Goal: Information Seeking & Learning: Check status

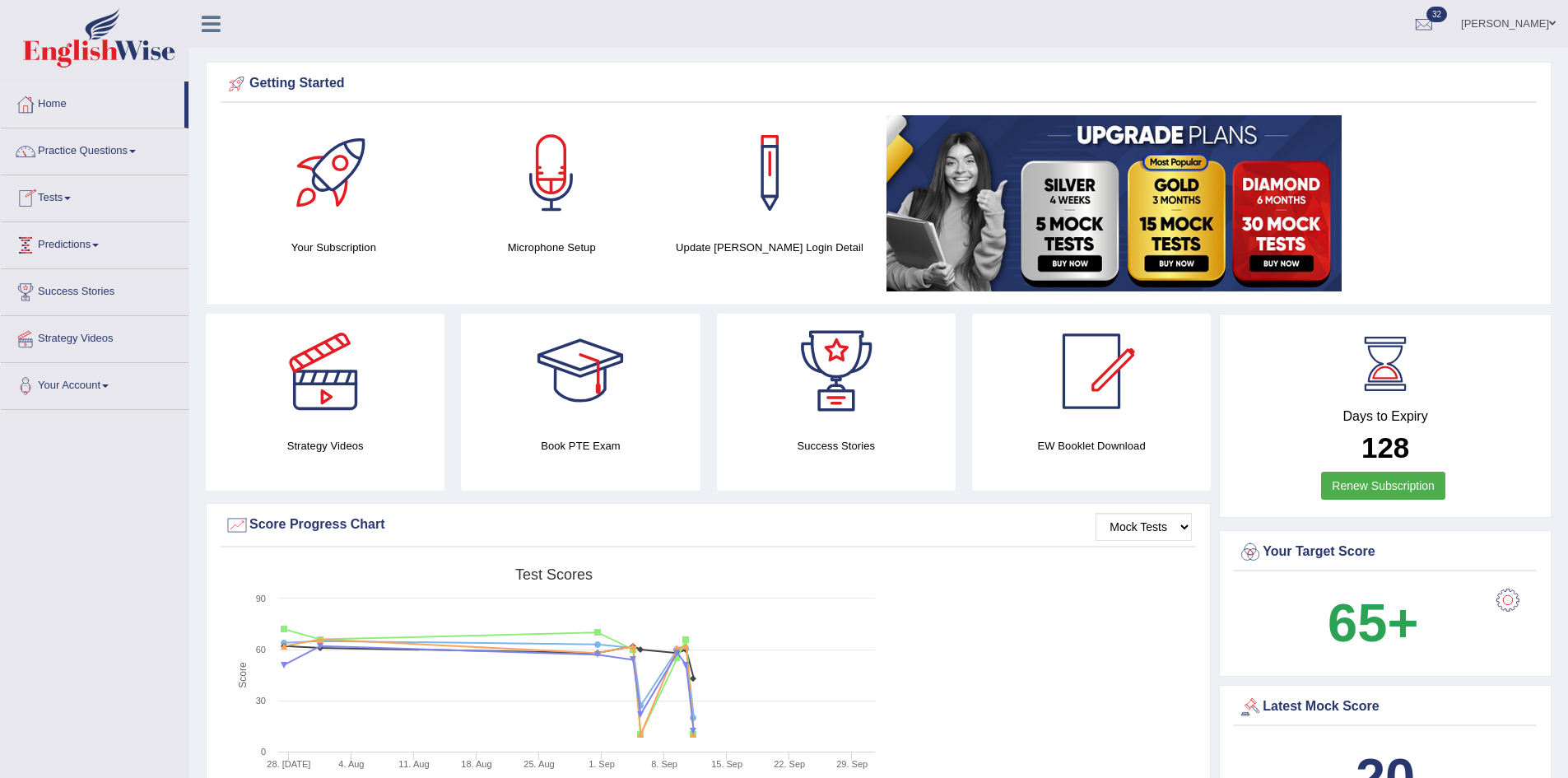
click at [57, 203] on link "Tests" at bounding box center [94, 196] width 188 height 41
click at [48, 290] on link "History" at bounding box center [107, 294] width 154 height 30
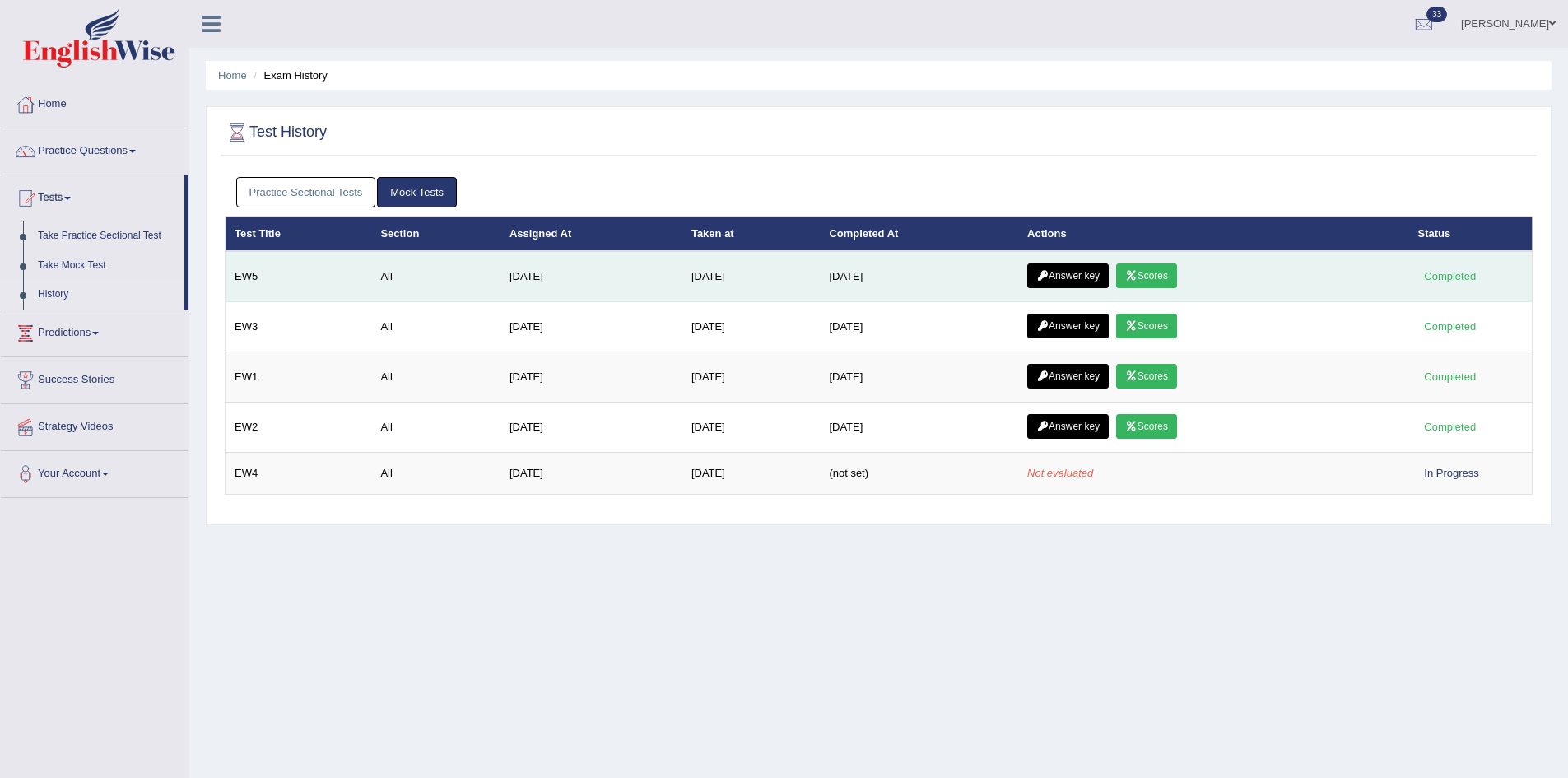
click at [1138, 275] on icon at bounding box center [1132, 276] width 13 height 10
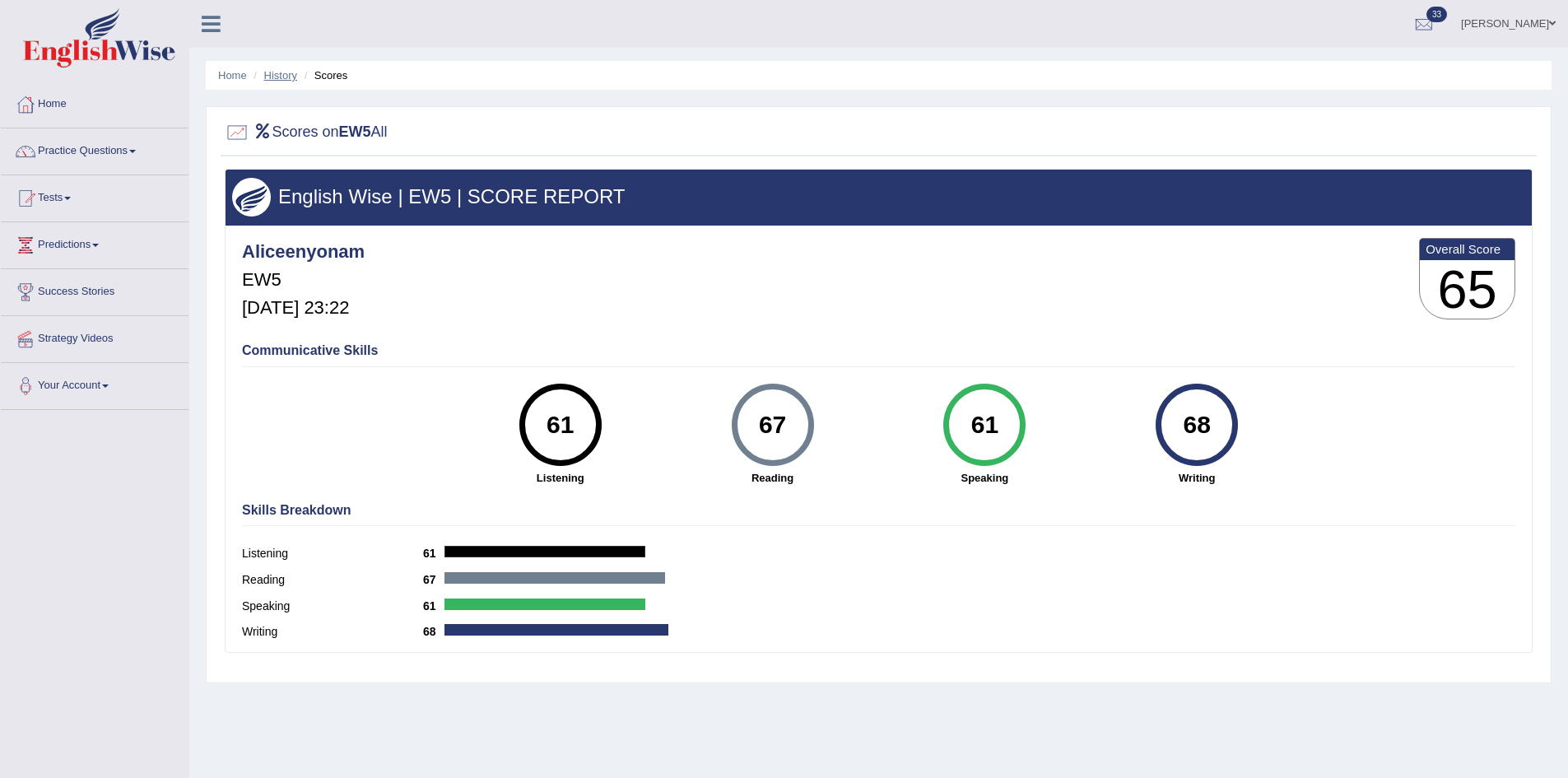
click at [279, 73] on link "History" at bounding box center [281, 75] width 33 height 13
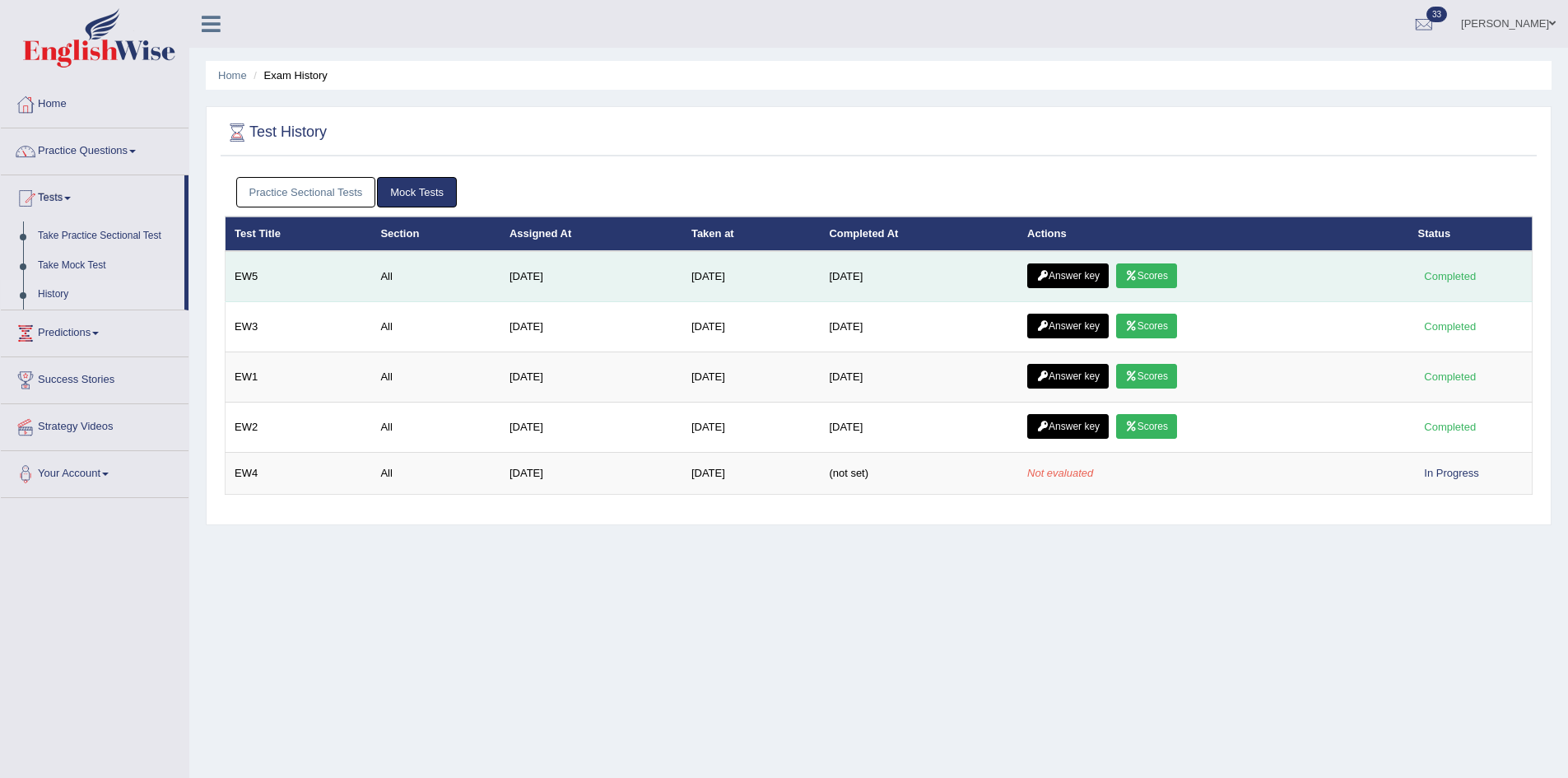
click at [1073, 275] on link "Answer key" at bounding box center [1068, 275] width 82 height 25
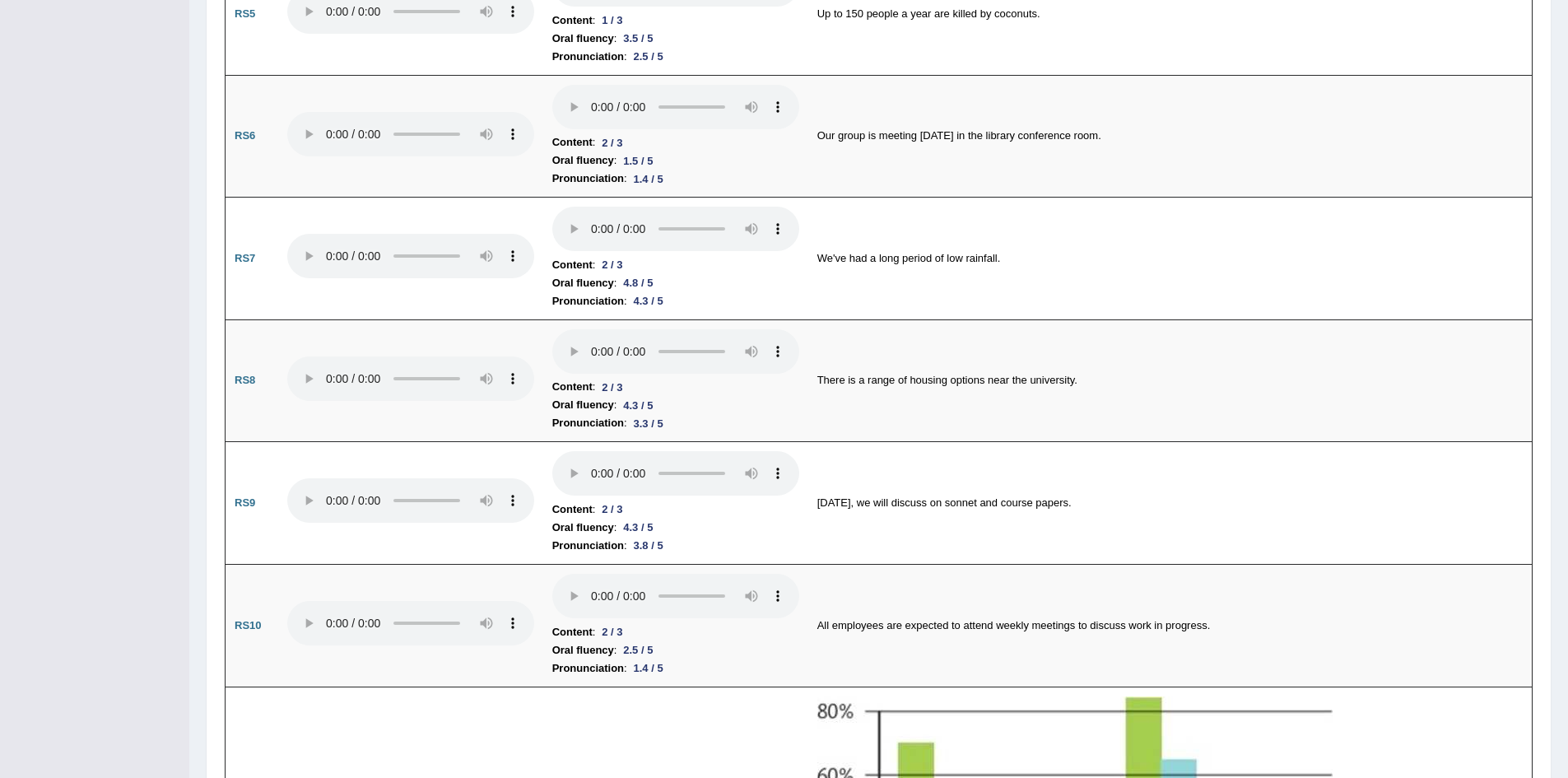
scroll to position [1484, 0]
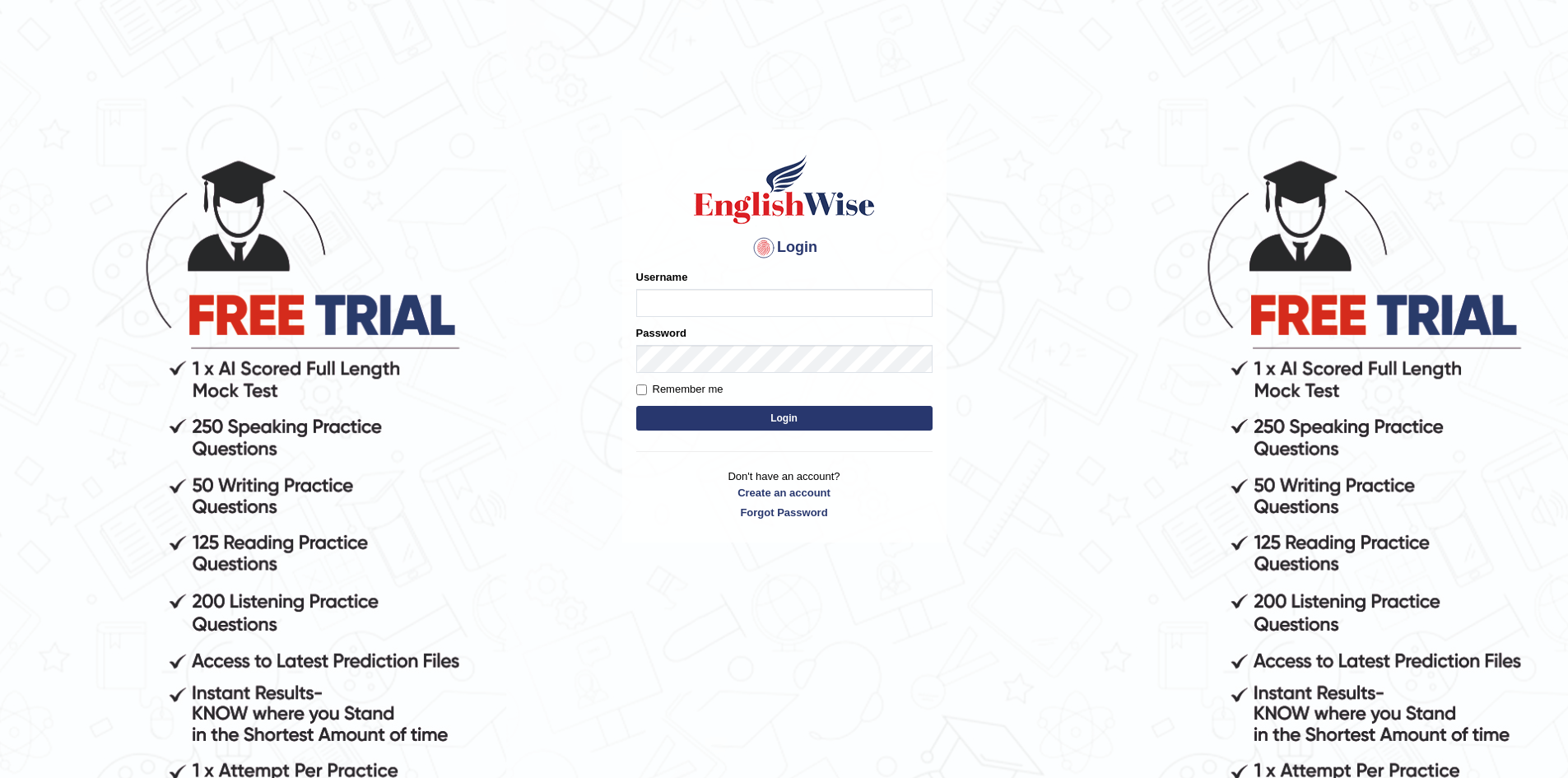
type input "Aliceenyonam"
click at [703, 411] on button "Login" at bounding box center [784, 417] width 297 height 25
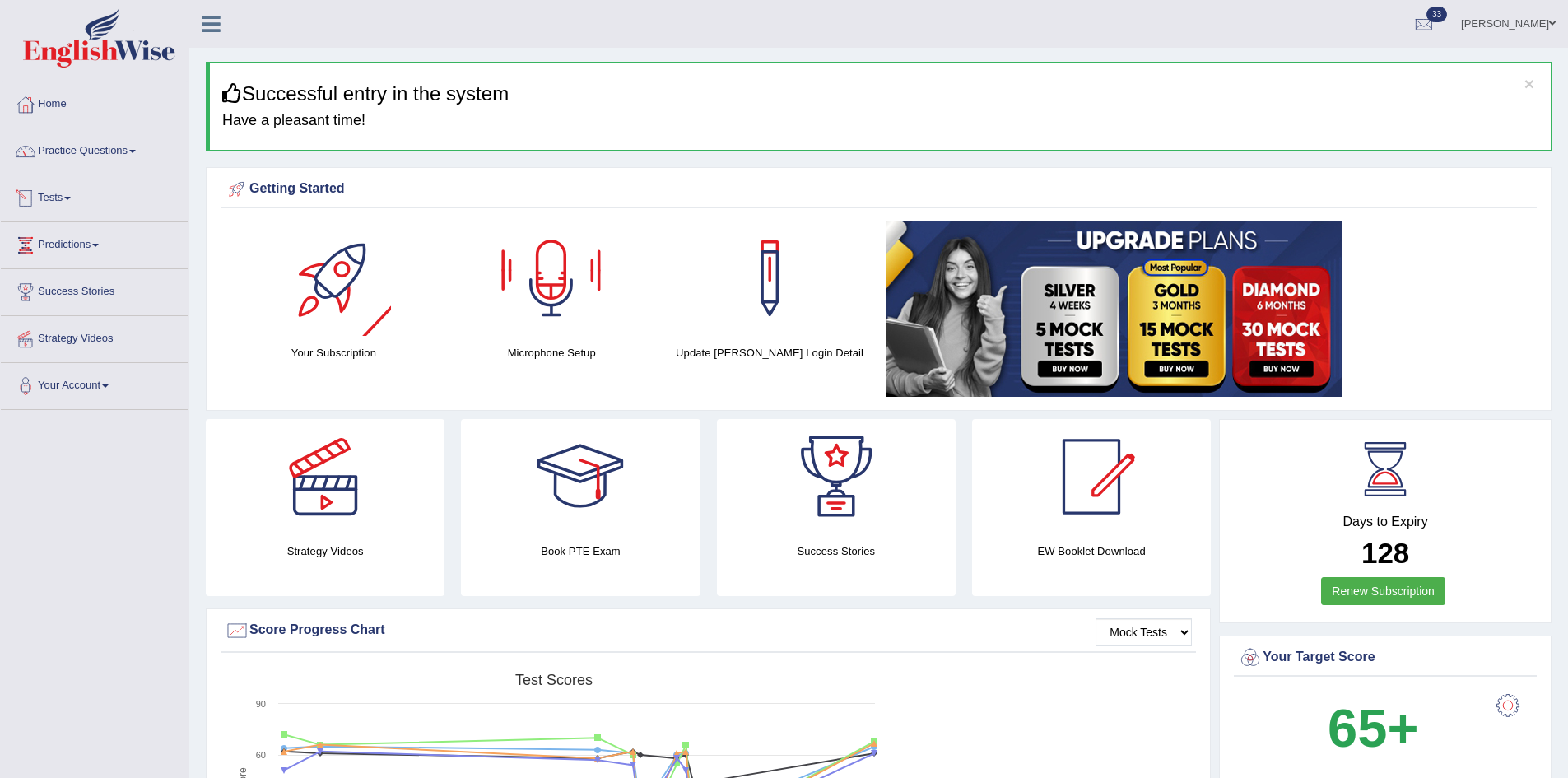
click at [56, 191] on link "Tests" at bounding box center [94, 196] width 188 height 41
click at [88, 264] on link "Take Mock Test" at bounding box center [107, 265] width 154 height 30
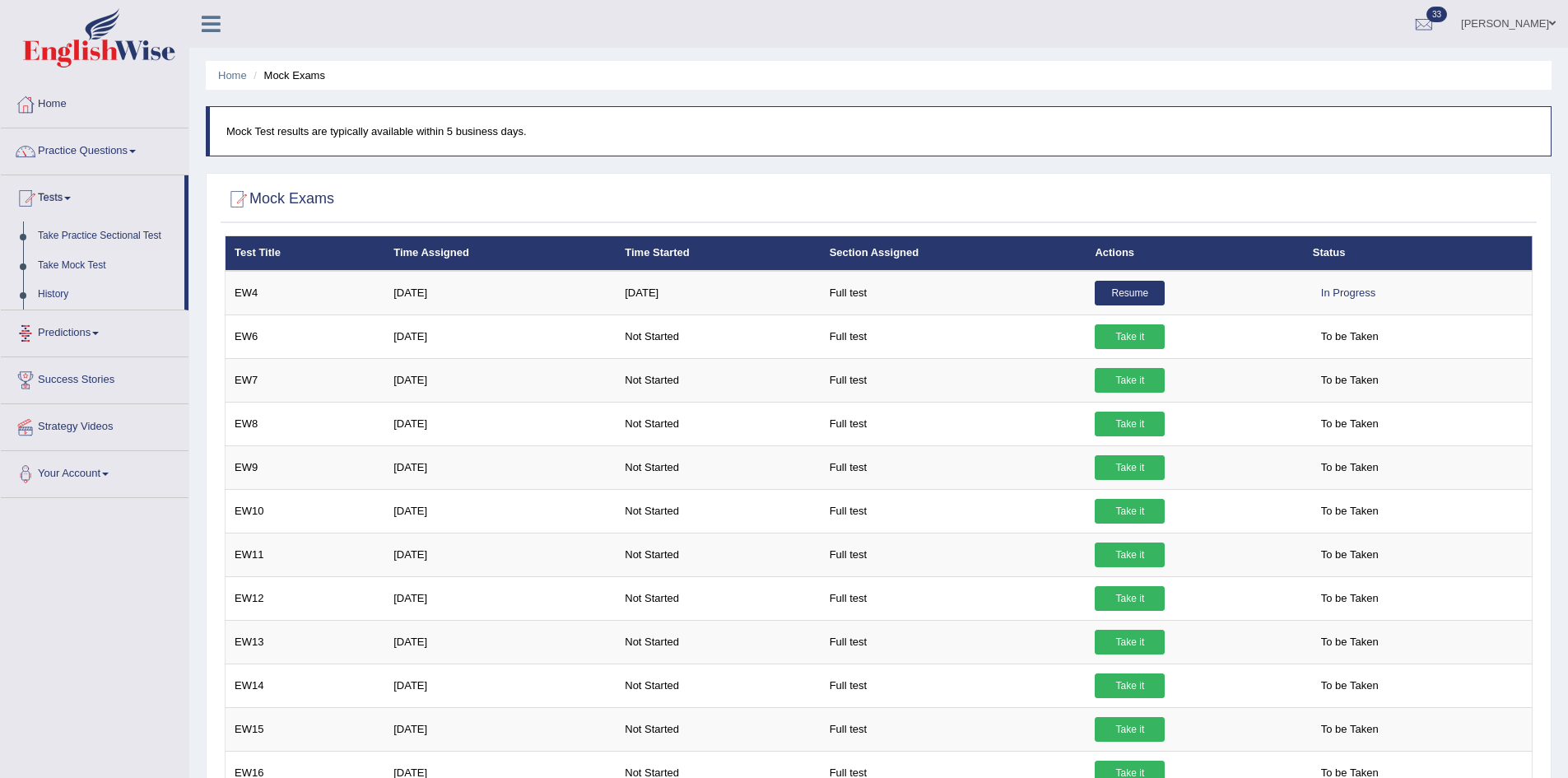
click at [65, 292] on link "History" at bounding box center [107, 294] width 154 height 30
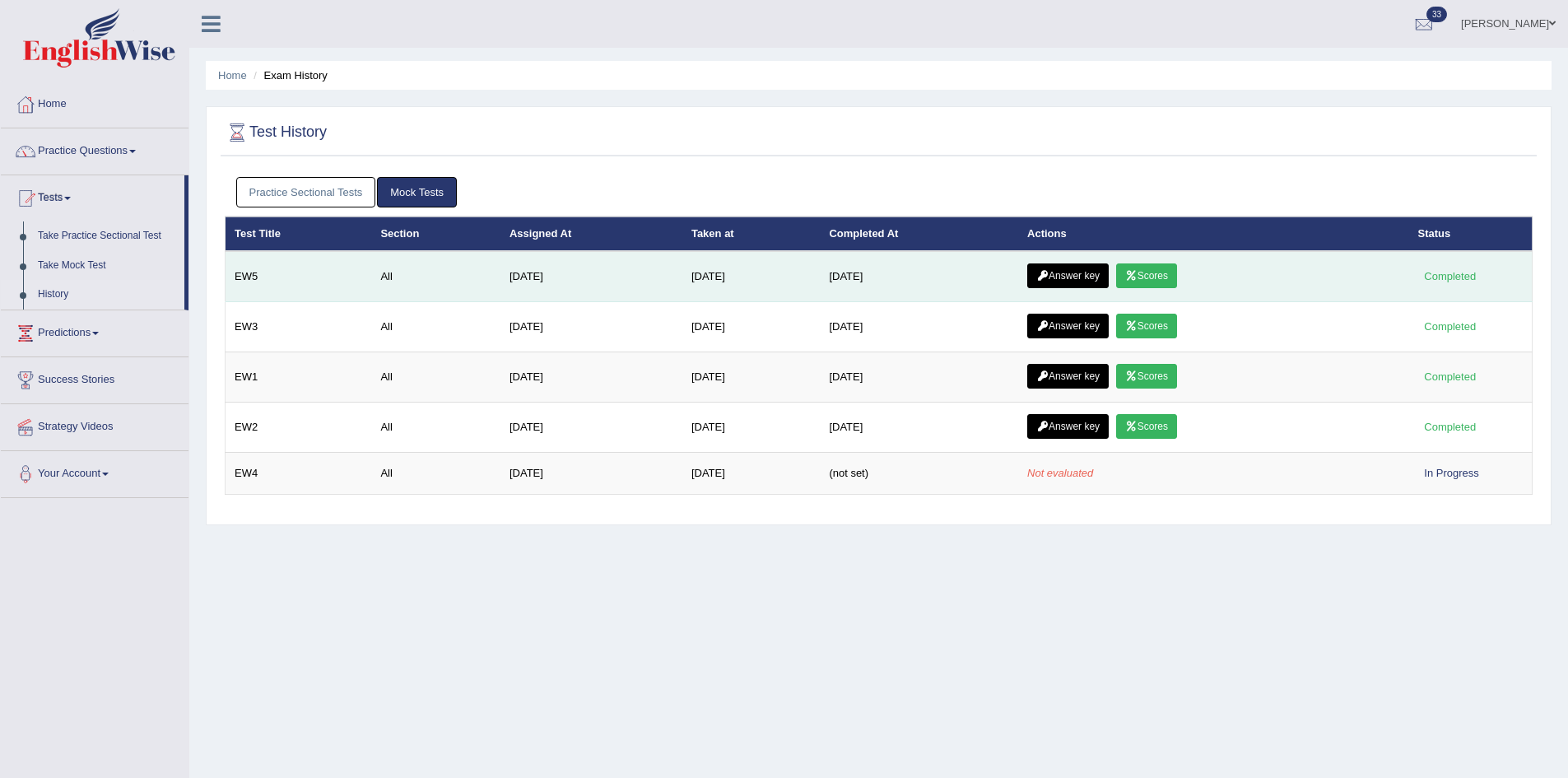
click at [1083, 265] on link "Answer key" at bounding box center [1068, 275] width 82 height 25
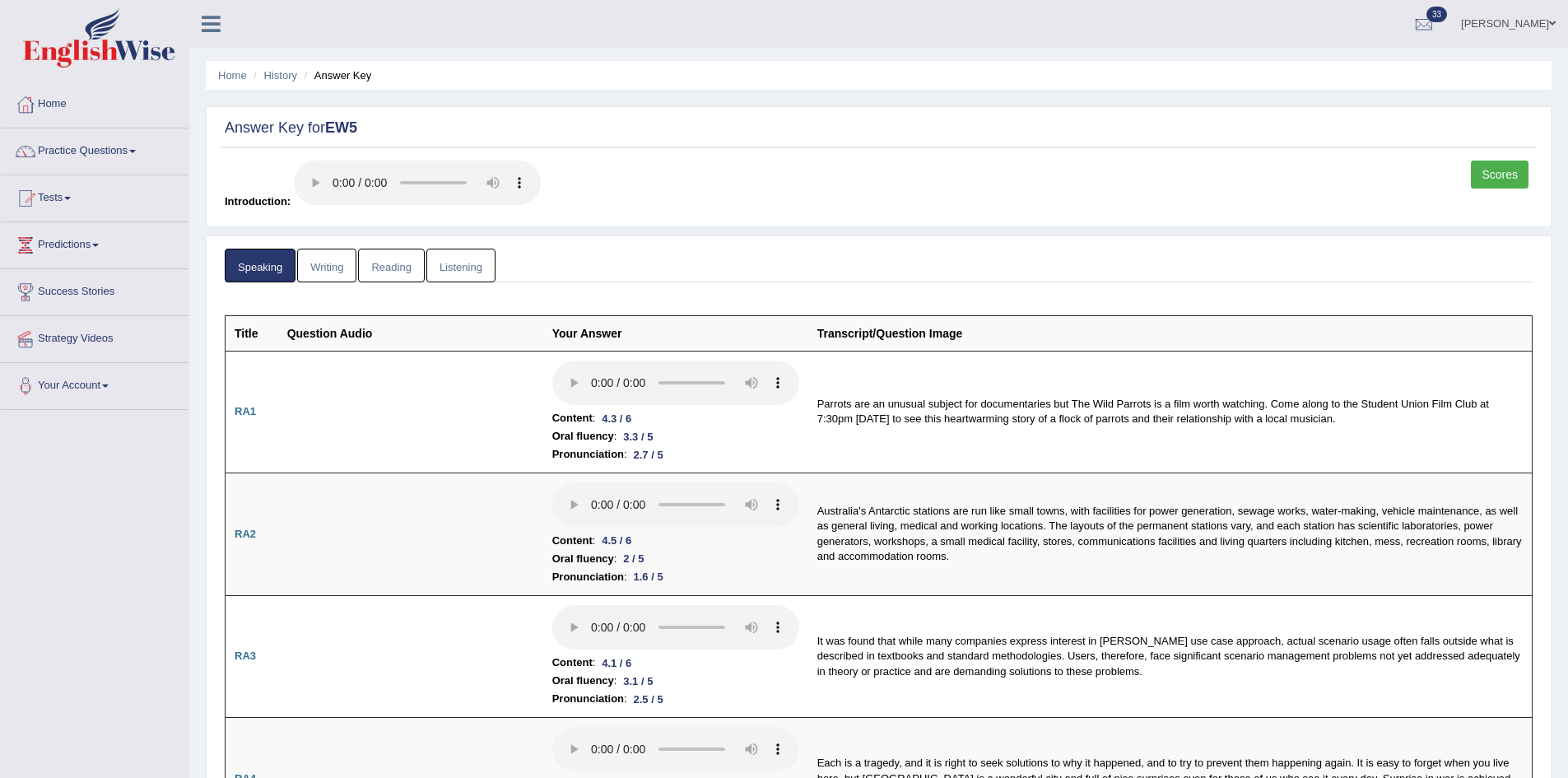
click at [388, 266] on link "Reading" at bounding box center [390, 265] width 65 height 34
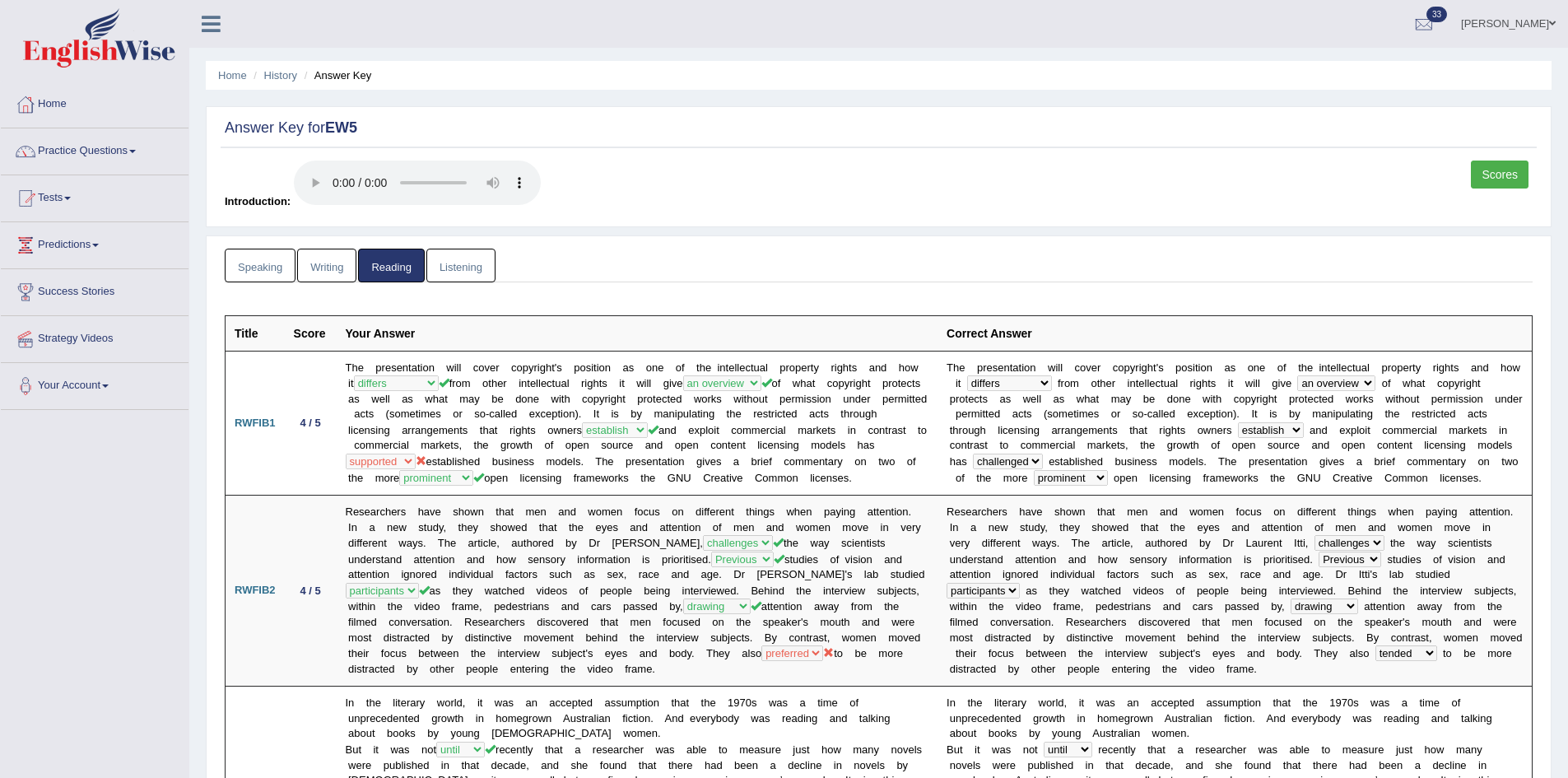
click at [465, 262] on link "Listening" at bounding box center [461, 265] width 69 height 34
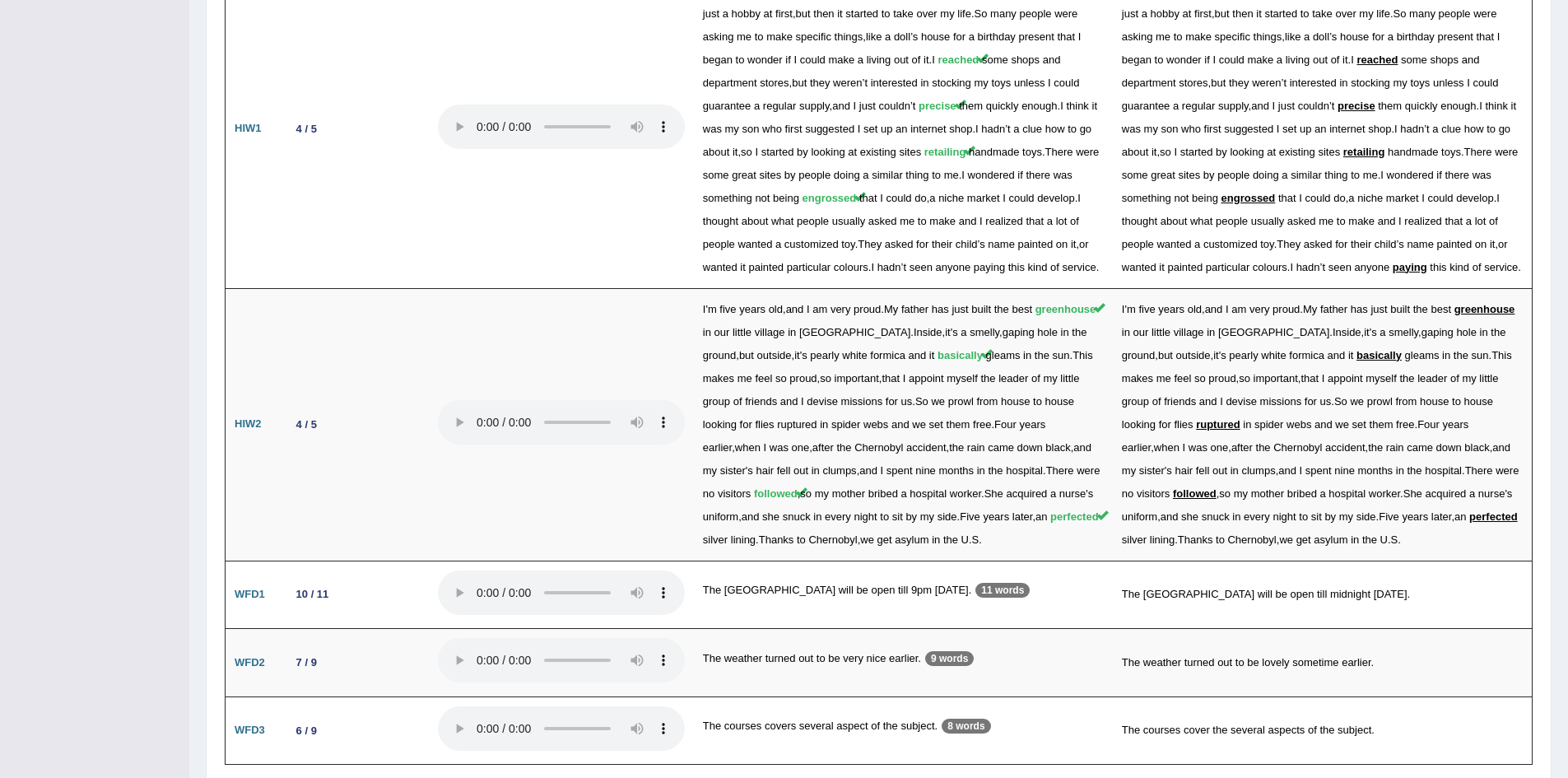
scroll to position [2106, 0]
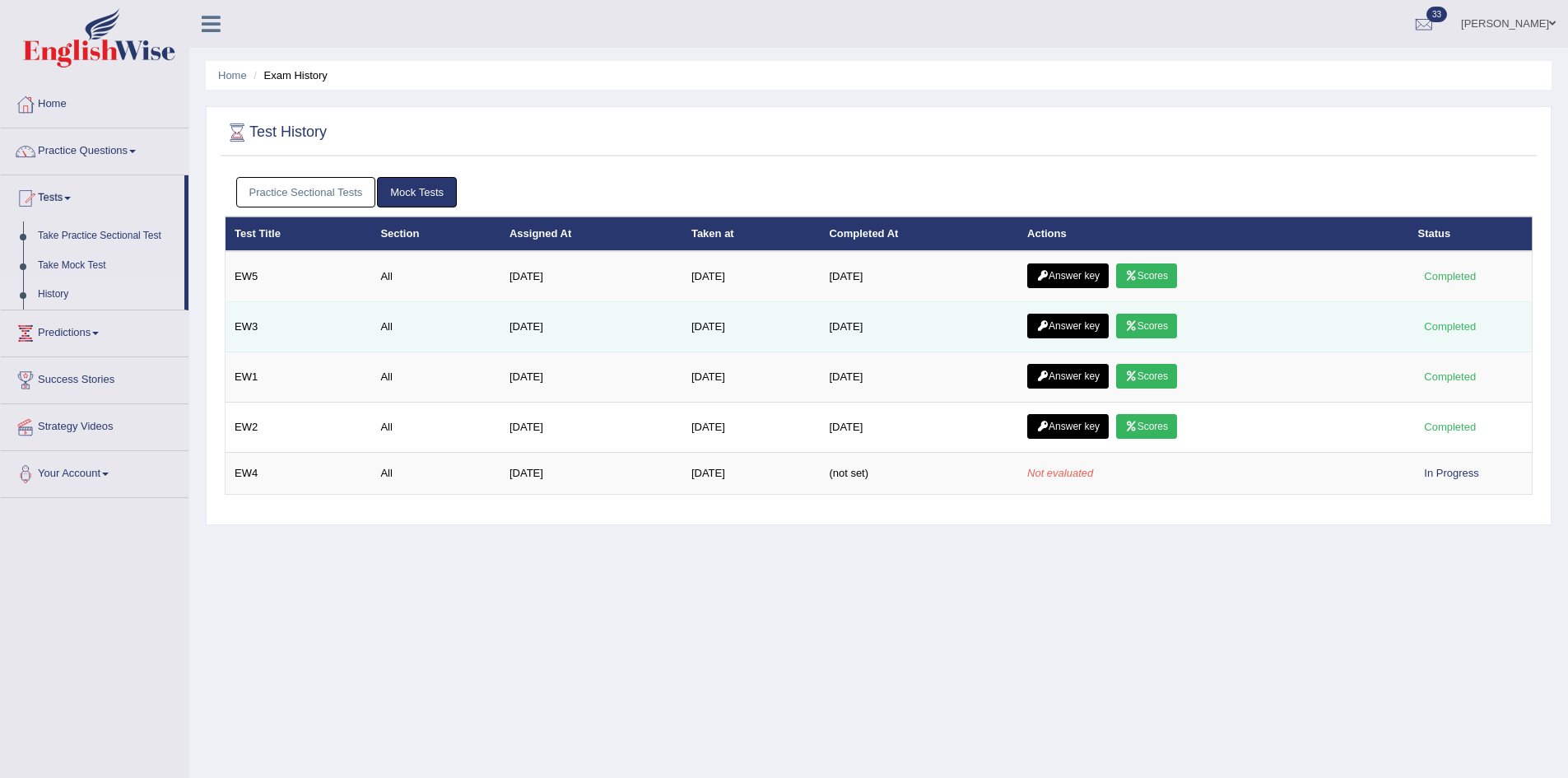
click at [1159, 326] on link "Scores" at bounding box center [1147, 326] width 61 height 25
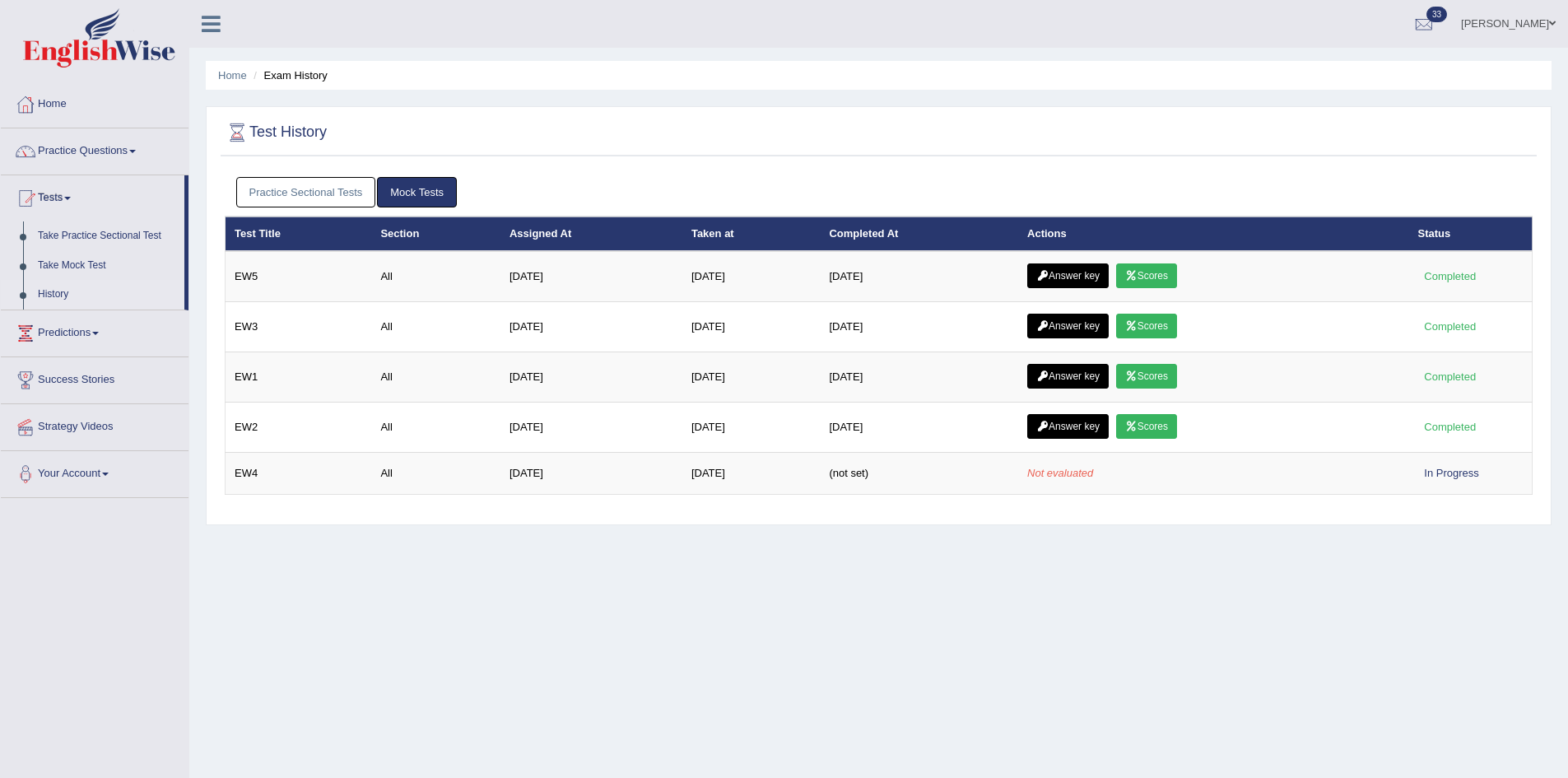
click at [424, 192] on link "Mock Tests" at bounding box center [417, 192] width 80 height 31
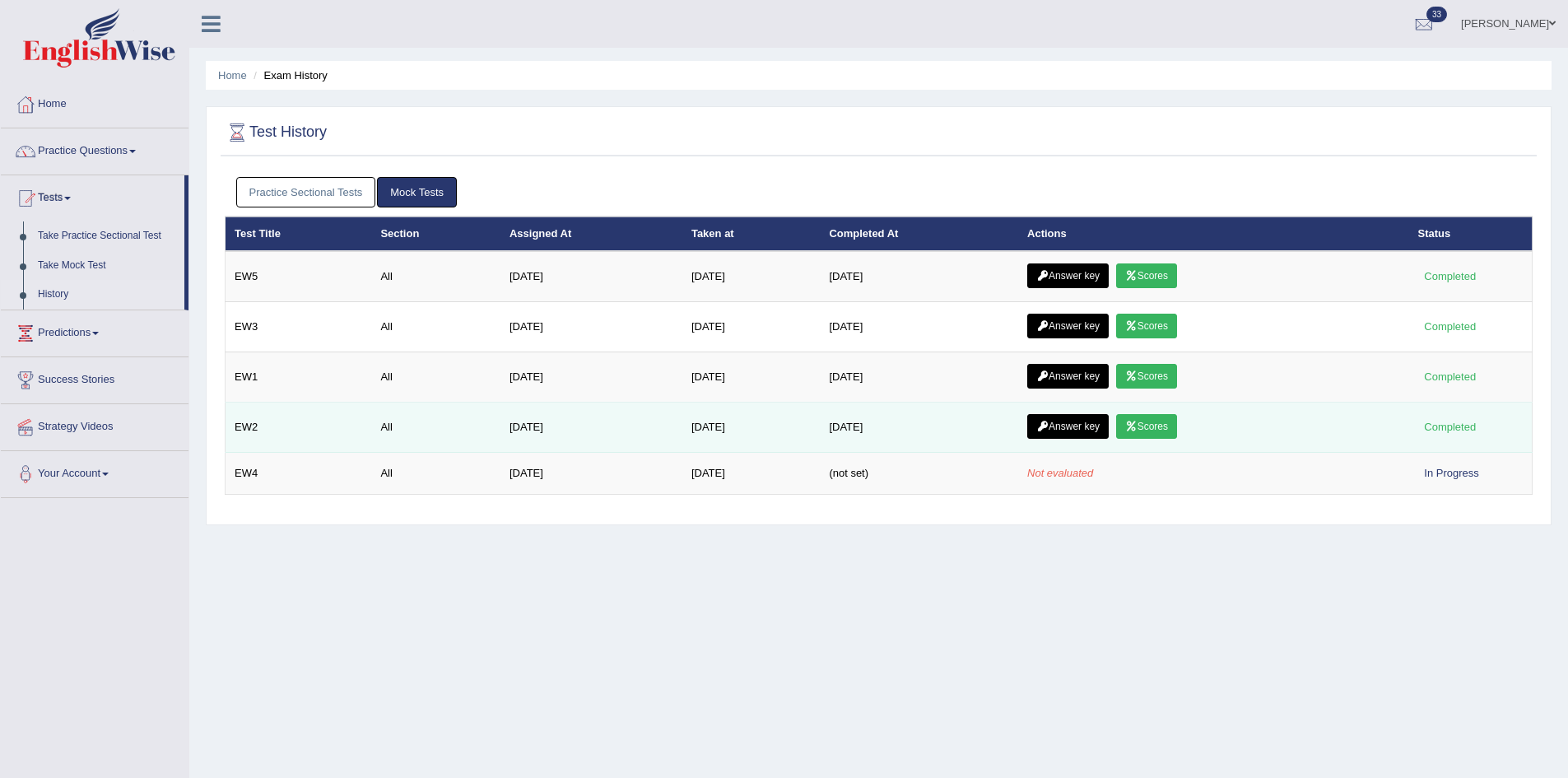
click at [1157, 425] on link "Scores" at bounding box center [1147, 426] width 61 height 25
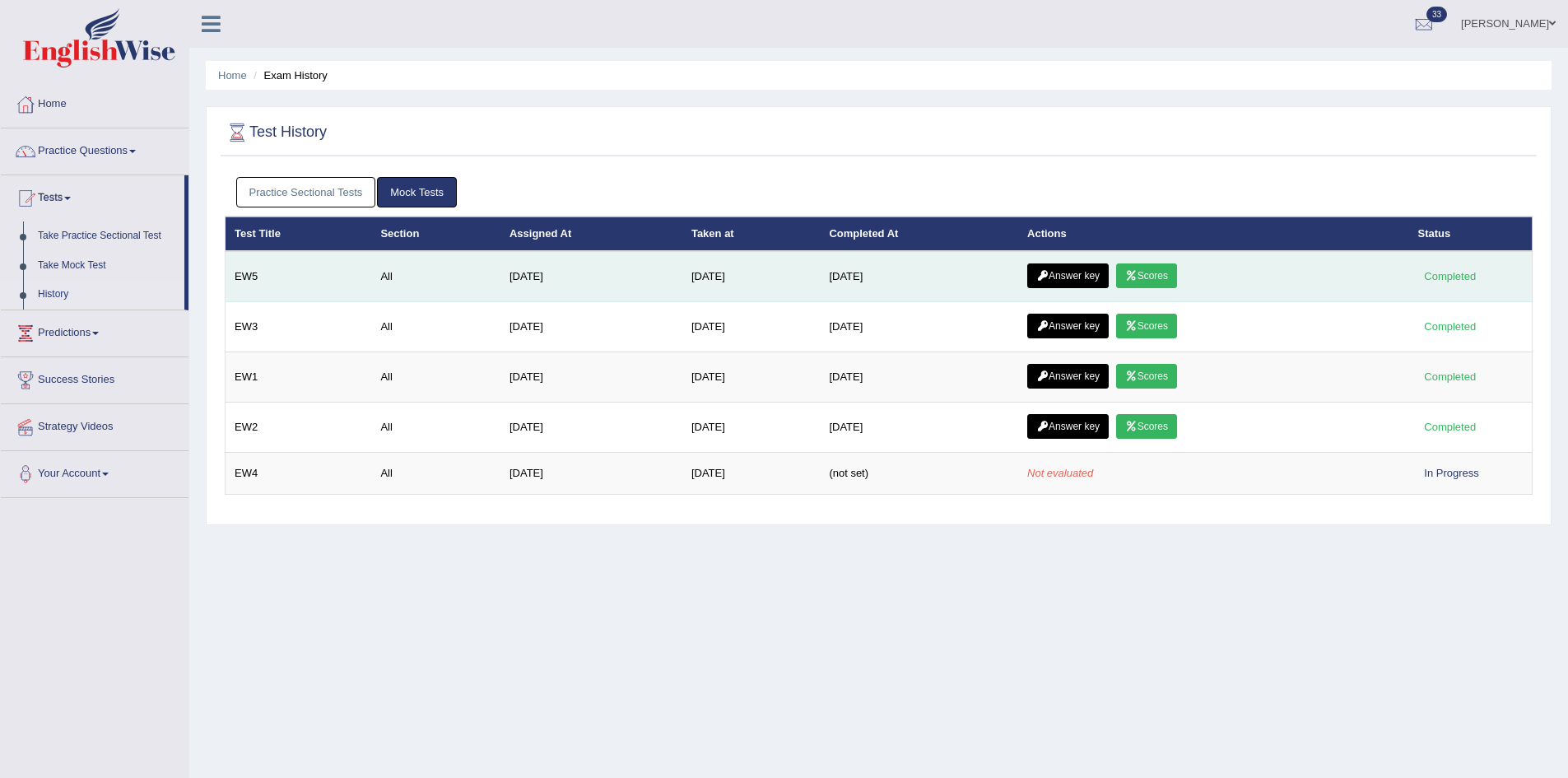
click at [1166, 275] on link "Scores" at bounding box center [1147, 275] width 61 height 25
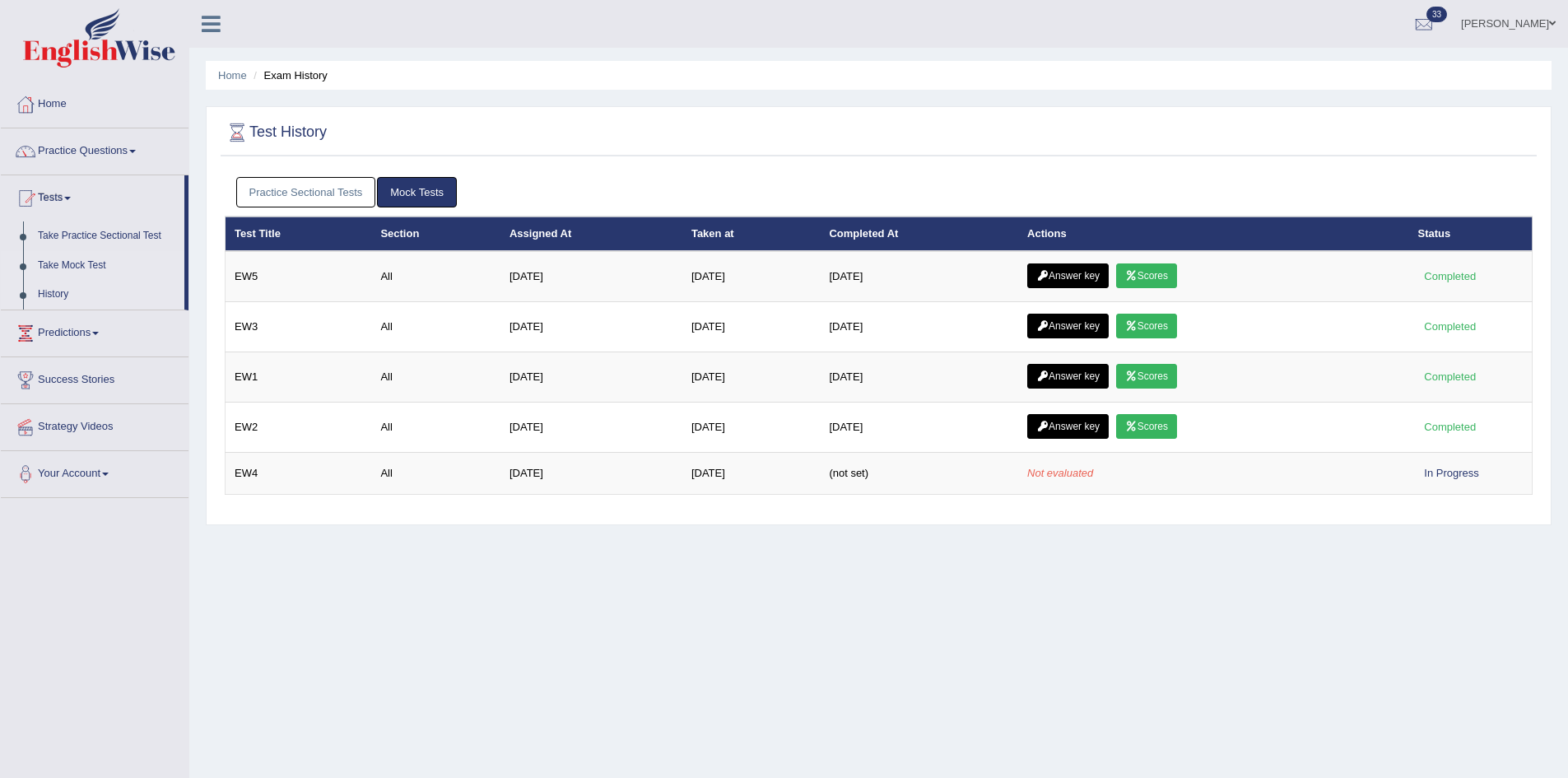
click at [55, 258] on link "Take Mock Test" at bounding box center [107, 265] width 154 height 30
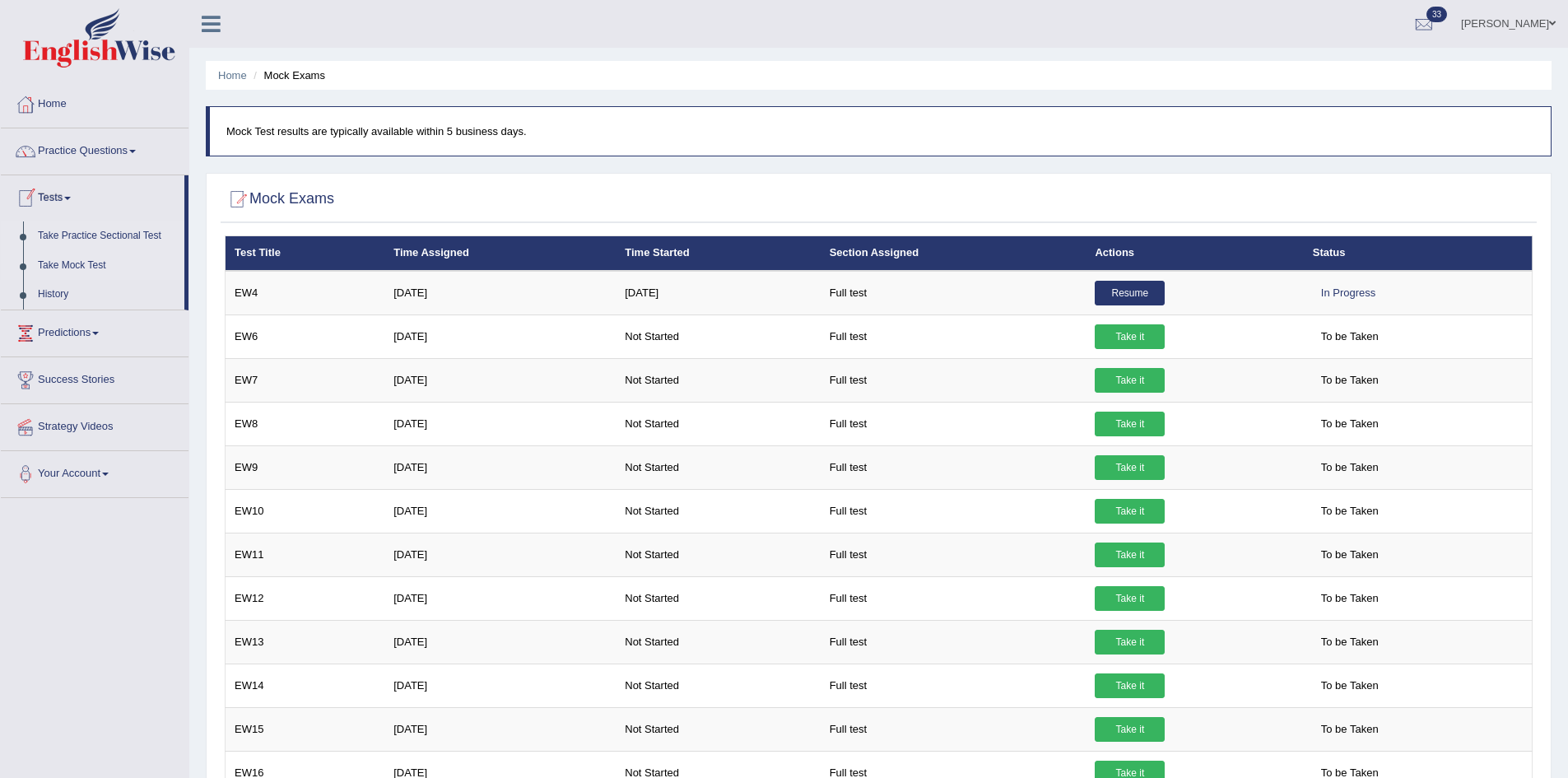
click at [57, 233] on link "Take Practice Sectional Test" at bounding box center [107, 236] width 154 height 30
